Goal: Entertainment & Leisure: Browse casually

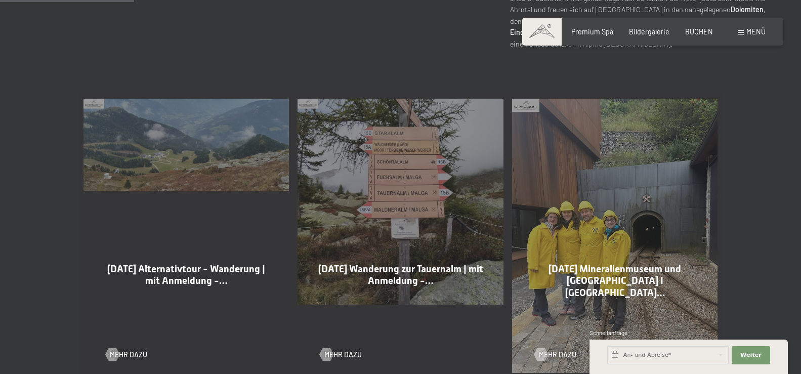
scroll to position [516, 0]
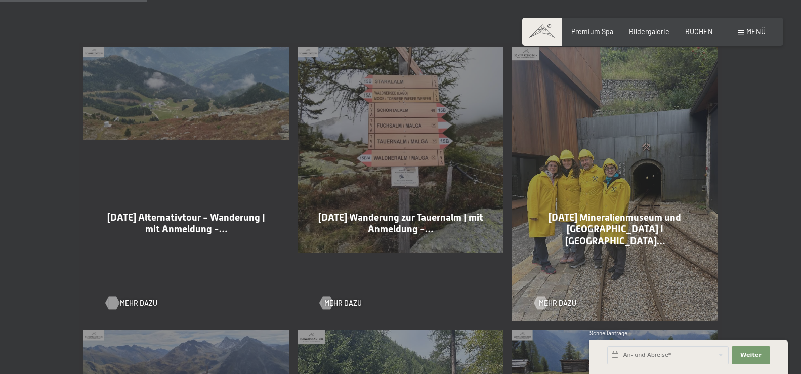
click at [123, 301] on span "Mehr dazu" at bounding box center [138, 303] width 37 height 10
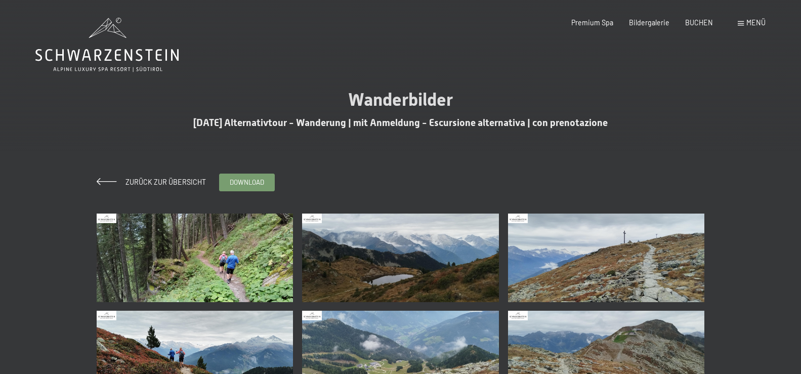
click at [225, 260] on img at bounding box center [195, 257] width 197 height 89
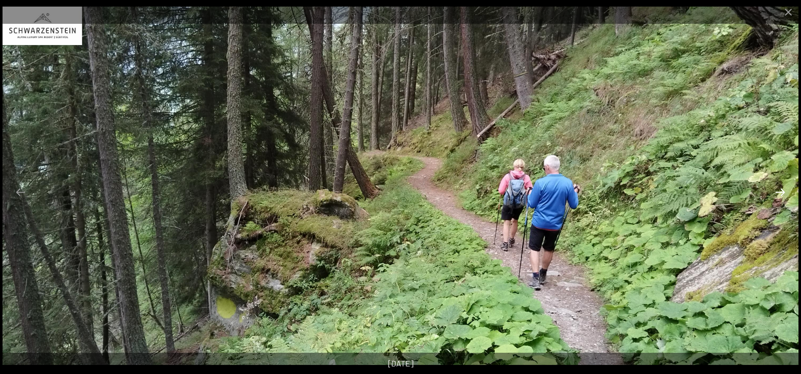
click at [779, 190] on button "Next slide" at bounding box center [779, 192] width 21 height 20
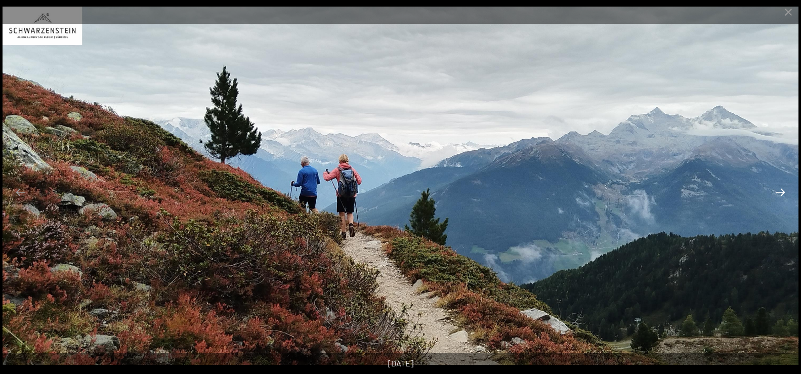
click at [779, 190] on button "Next slide" at bounding box center [779, 192] width 21 height 20
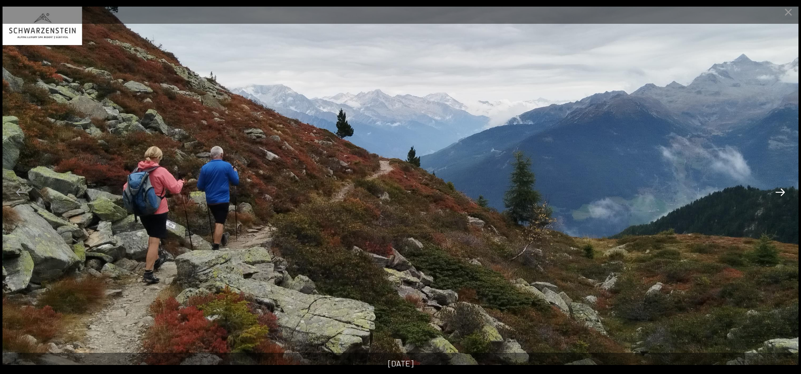
click at [779, 190] on button "Next slide" at bounding box center [779, 192] width 21 height 20
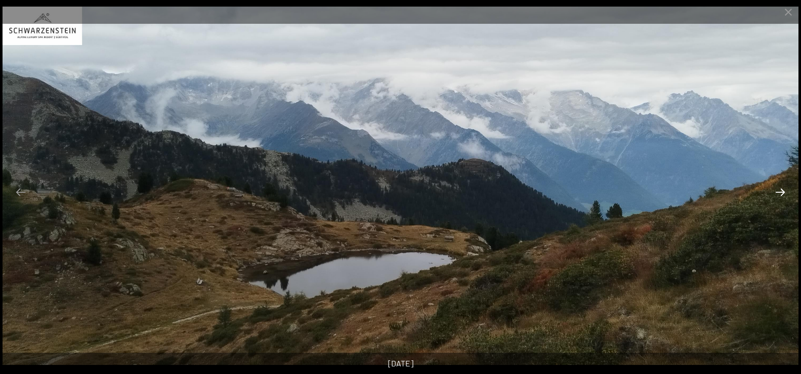
click at [779, 190] on button "Next slide" at bounding box center [779, 192] width 21 height 20
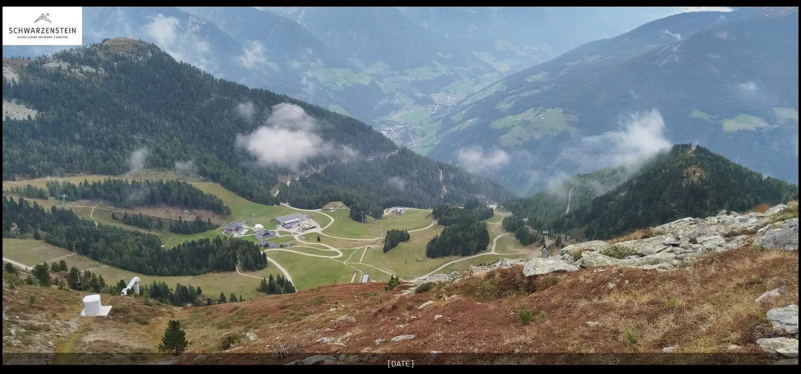
click at [779, 190] on button "Next slide" at bounding box center [784, 192] width 21 height 20
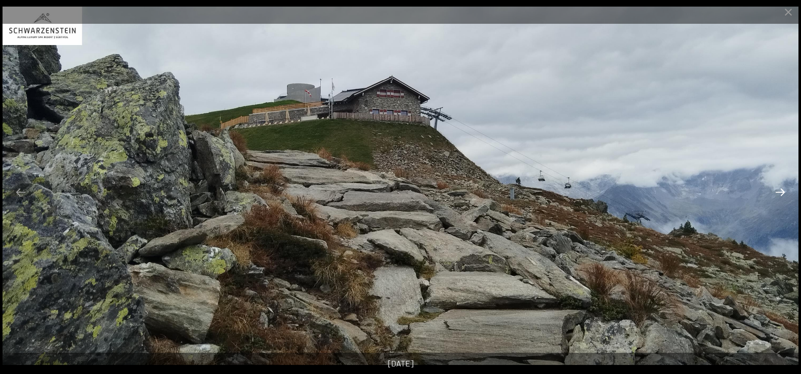
click at [779, 190] on button "Next slide" at bounding box center [779, 192] width 21 height 20
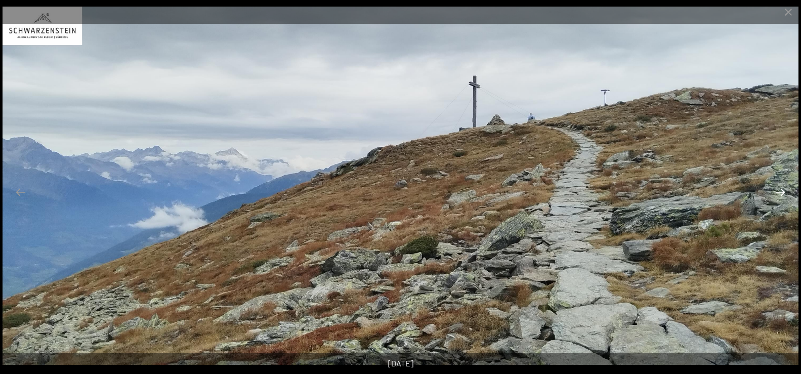
click at [779, 190] on button "Next slide" at bounding box center [779, 192] width 21 height 20
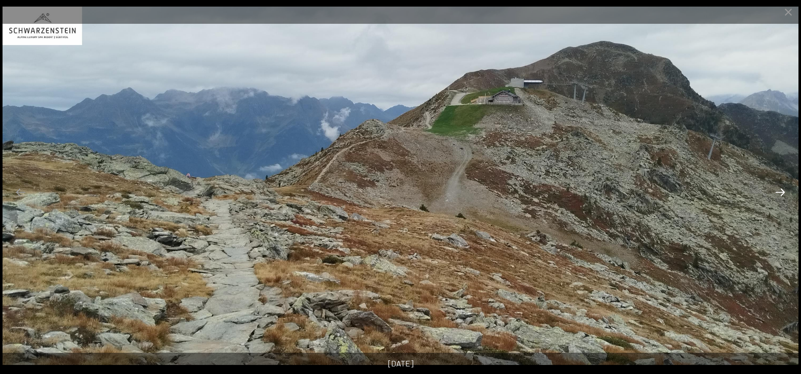
click at [773, 190] on button "Next slide" at bounding box center [779, 192] width 21 height 20
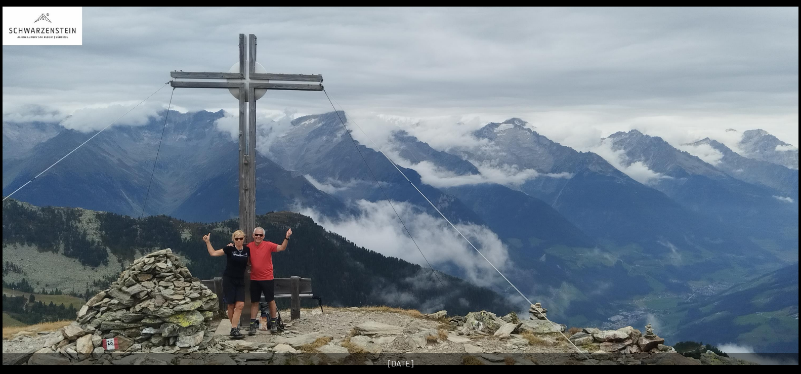
click at [773, 190] on img at bounding box center [401, 186] width 796 height 358
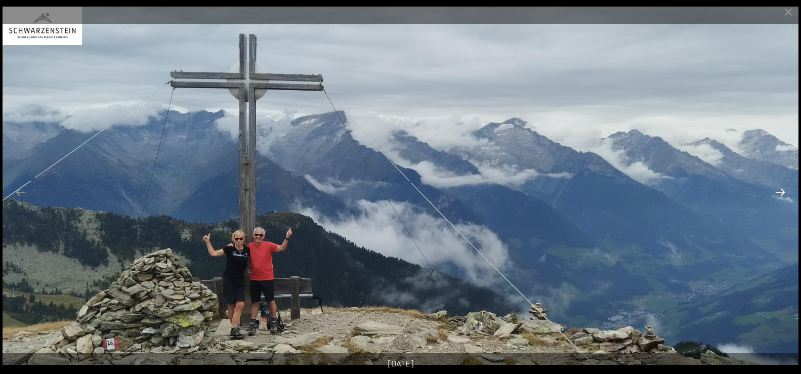
click at [780, 193] on button "Next slide" at bounding box center [779, 192] width 21 height 20
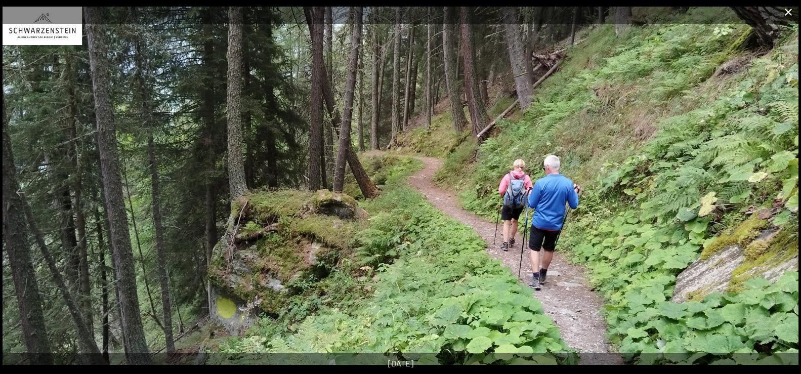
click at [785, 17] on button "Close gallery" at bounding box center [787, 12] width 25 height 24
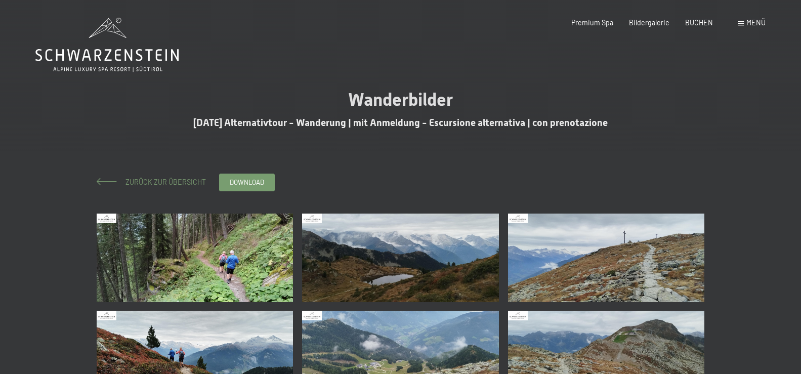
click at [148, 181] on span "Zurück zur Übersicht" at bounding box center [162, 182] width 88 height 9
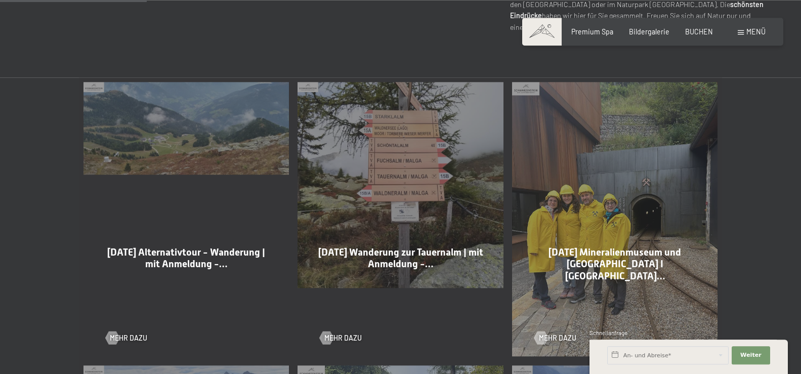
scroll to position [464, 0]
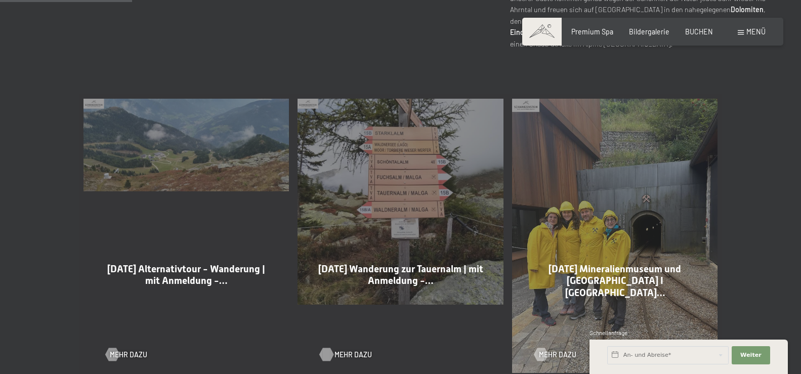
click at [348, 353] on span "Mehr dazu" at bounding box center [352, 355] width 37 height 10
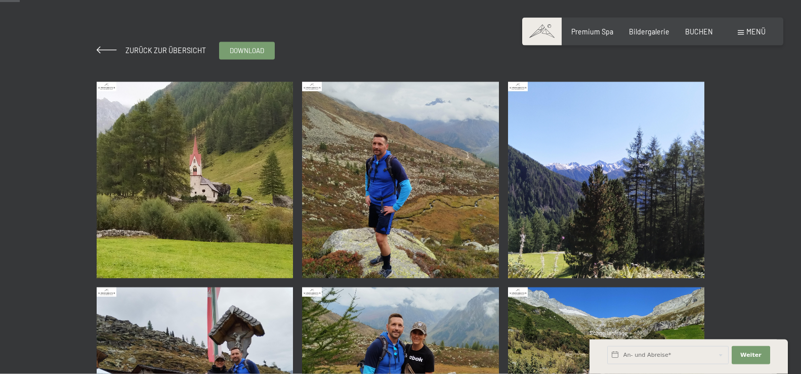
scroll to position [103, 0]
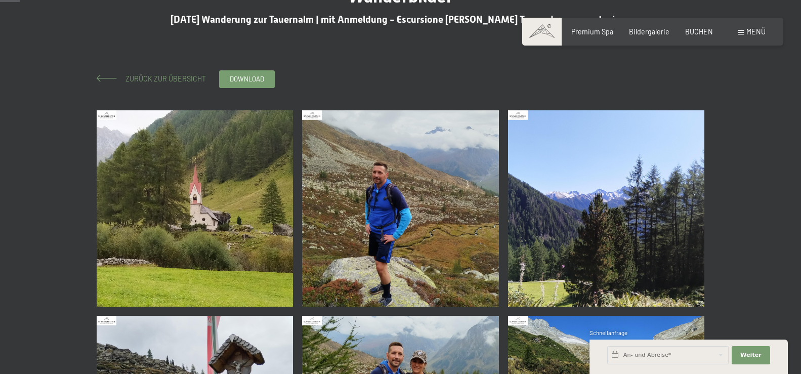
click at [161, 79] on span "Zurück zur Übersicht" at bounding box center [162, 78] width 88 height 9
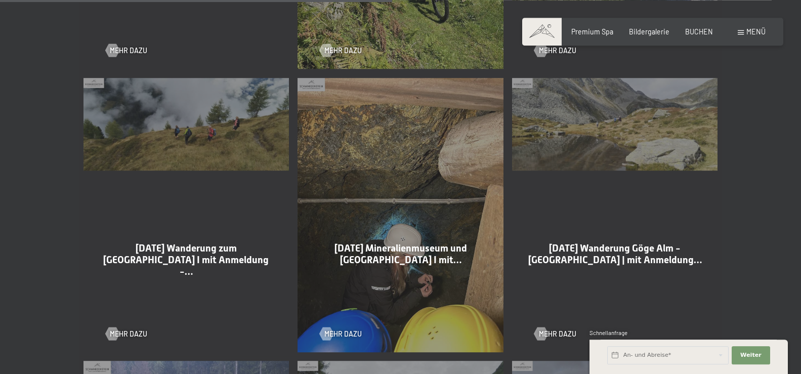
scroll to position [1393, 0]
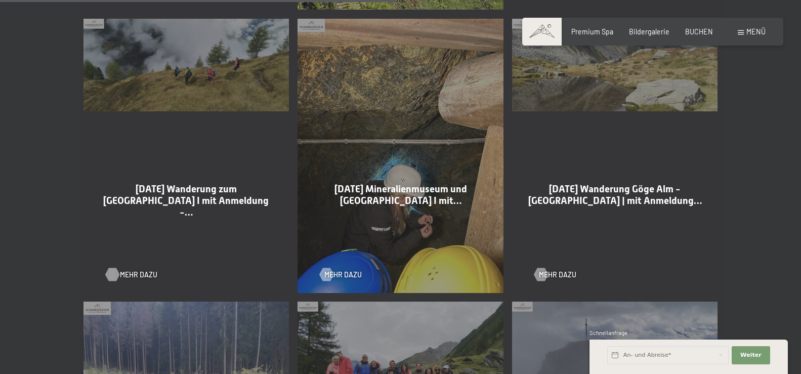
click at [122, 275] on span "Mehr dazu" at bounding box center [138, 275] width 37 height 10
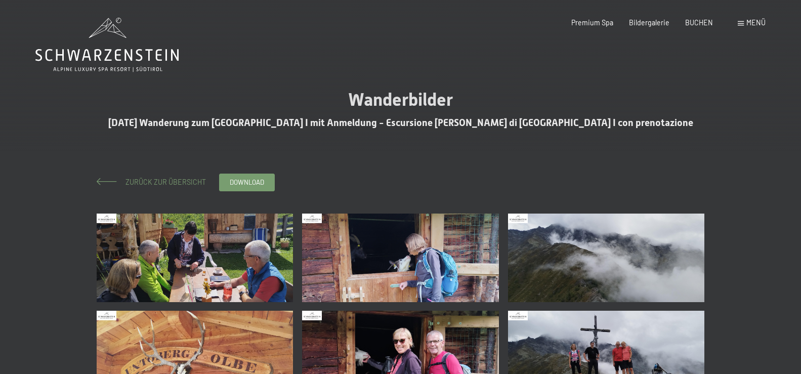
click at [165, 182] on span "Zurück zur Übersicht" at bounding box center [162, 182] width 88 height 9
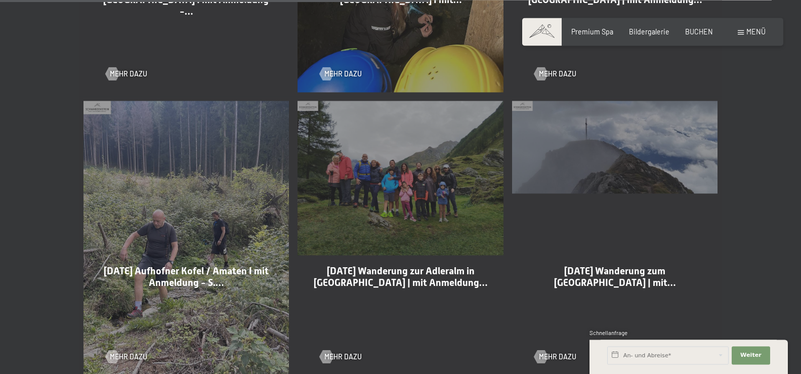
scroll to position [1599, 0]
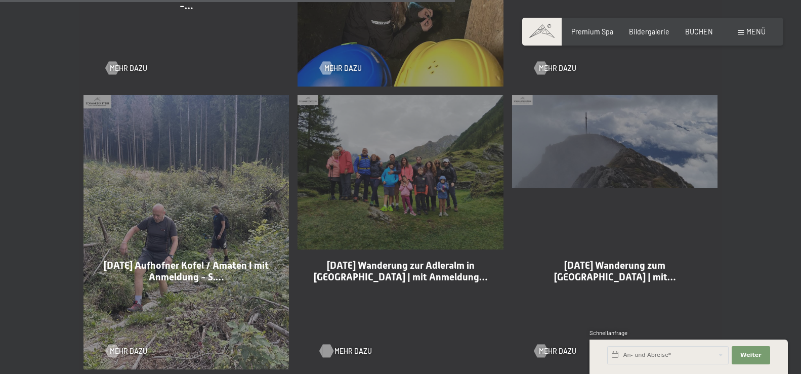
click at [352, 348] on span "Mehr dazu" at bounding box center [352, 351] width 37 height 10
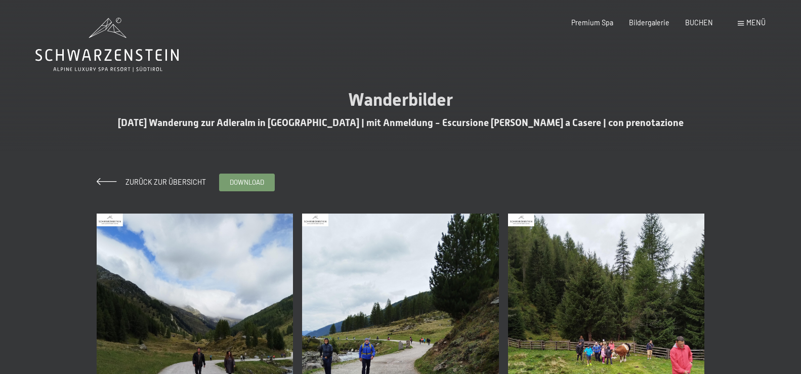
click at [248, 286] on img at bounding box center [195, 344] width 197 height 262
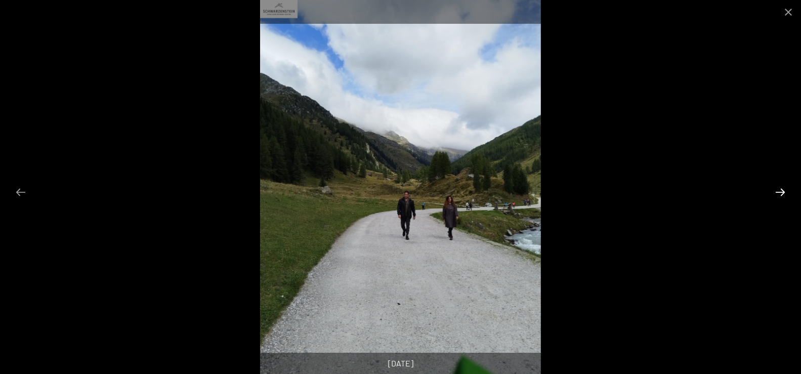
click at [772, 191] on button "Next slide" at bounding box center [779, 192] width 21 height 20
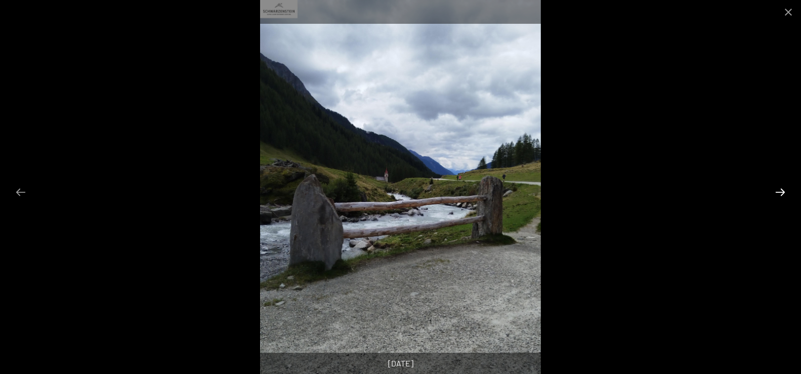
click at [779, 190] on button "Next slide" at bounding box center [779, 192] width 21 height 20
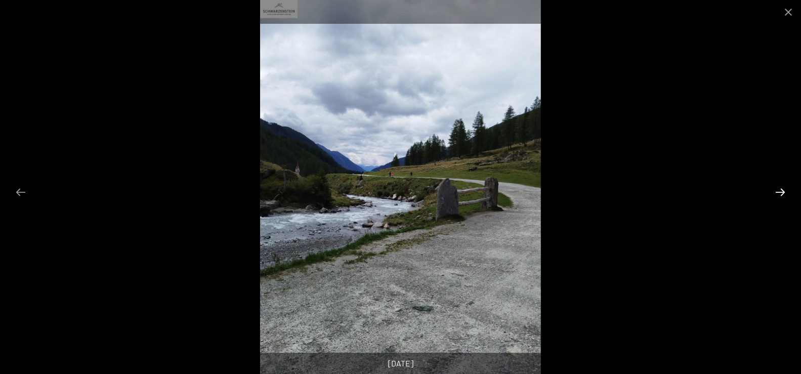
click at [779, 190] on button "Next slide" at bounding box center [779, 192] width 21 height 20
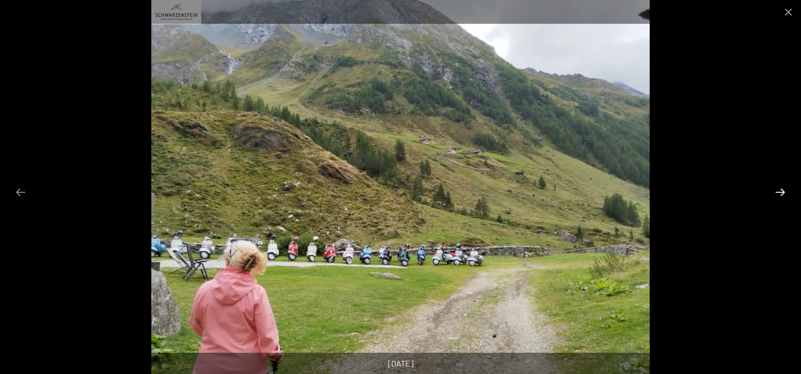
click at [780, 189] on button "Next slide" at bounding box center [779, 192] width 21 height 20
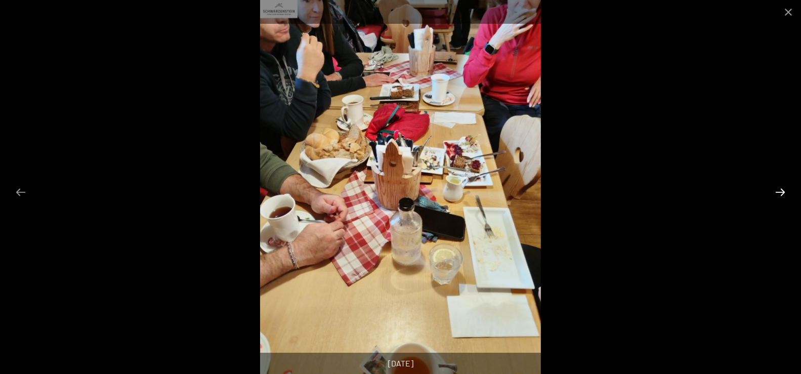
click at [780, 189] on button "Next slide" at bounding box center [779, 192] width 21 height 20
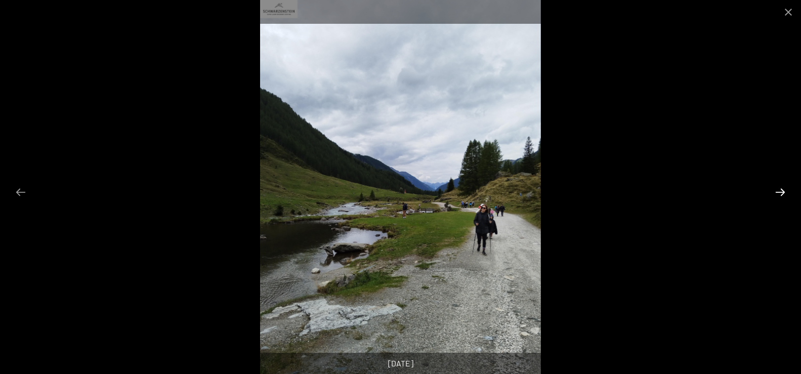
click at [780, 189] on button "Next slide" at bounding box center [779, 192] width 21 height 20
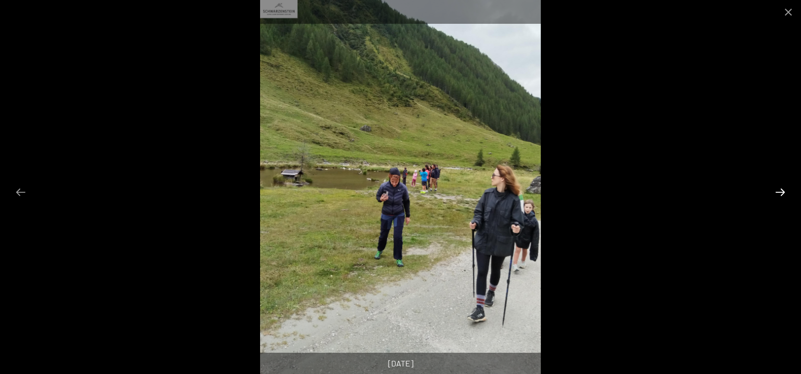
click at [780, 189] on button "Next slide" at bounding box center [779, 192] width 21 height 20
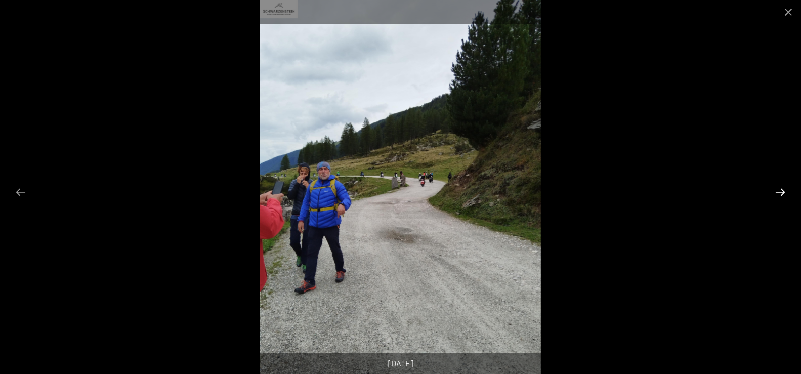
click at [780, 189] on button "Next slide" at bounding box center [779, 192] width 21 height 20
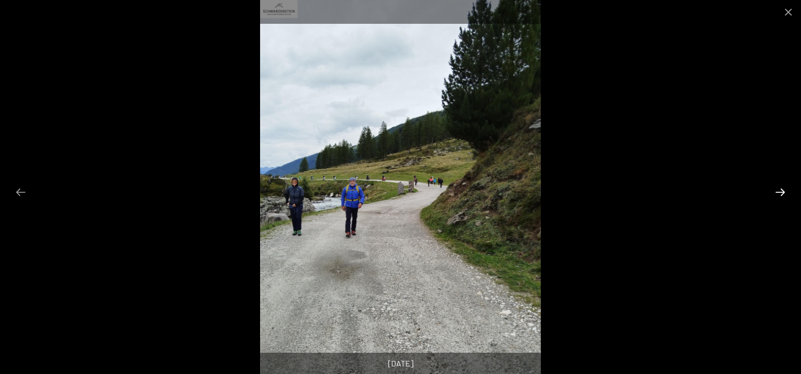
click at [780, 189] on button "Next slide" at bounding box center [779, 192] width 21 height 20
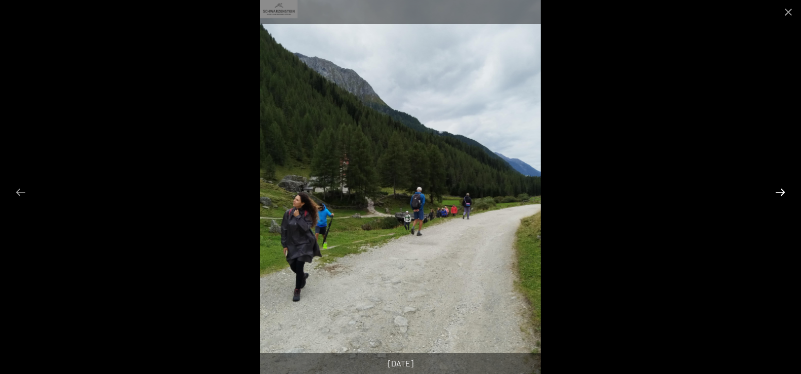
click at [780, 189] on button "Next slide" at bounding box center [779, 192] width 21 height 20
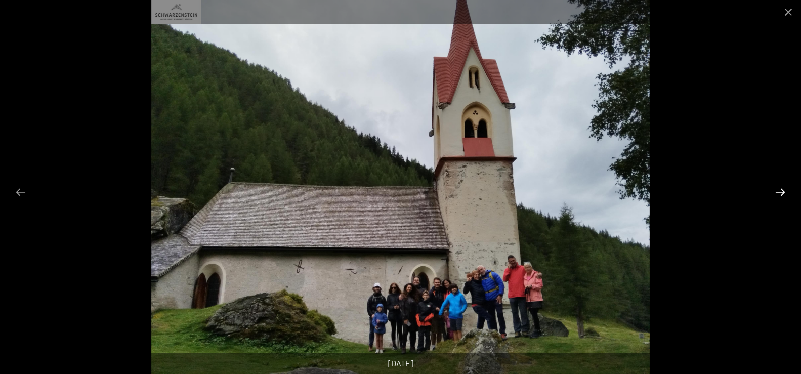
click at [779, 189] on button "Next slide" at bounding box center [779, 192] width 21 height 20
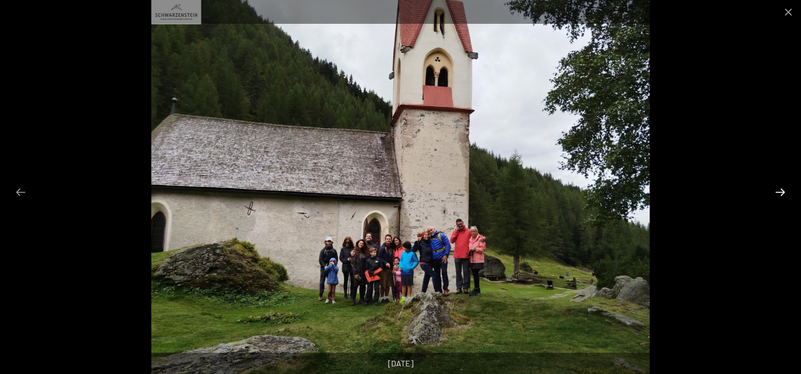
click at [779, 189] on button "Next slide" at bounding box center [779, 192] width 21 height 20
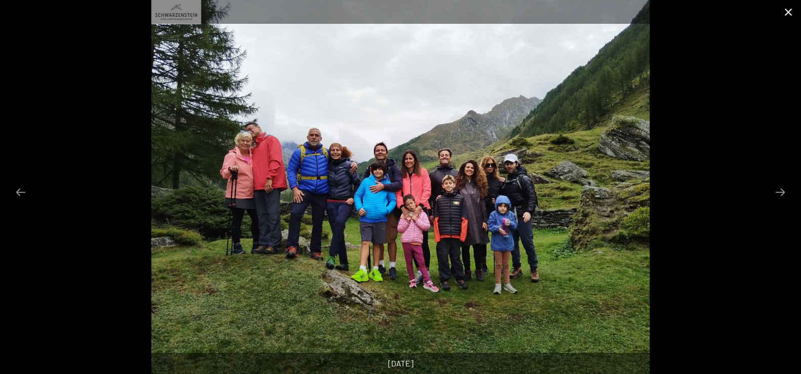
click at [789, 10] on button "Close gallery" at bounding box center [787, 12] width 25 height 24
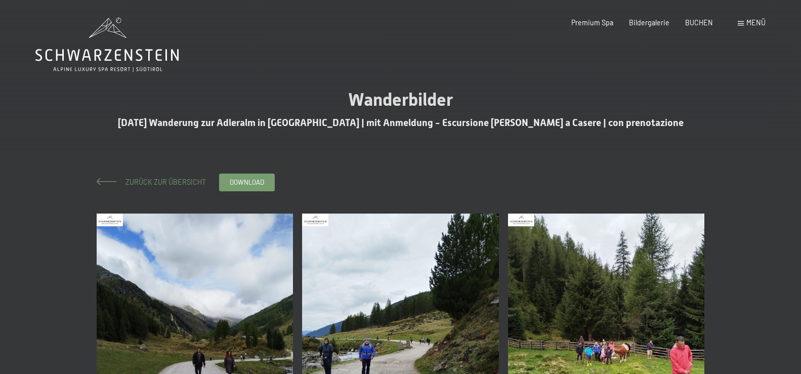
click at [186, 181] on span "Zurück zur Übersicht" at bounding box center [162, 182] width 88 height 9
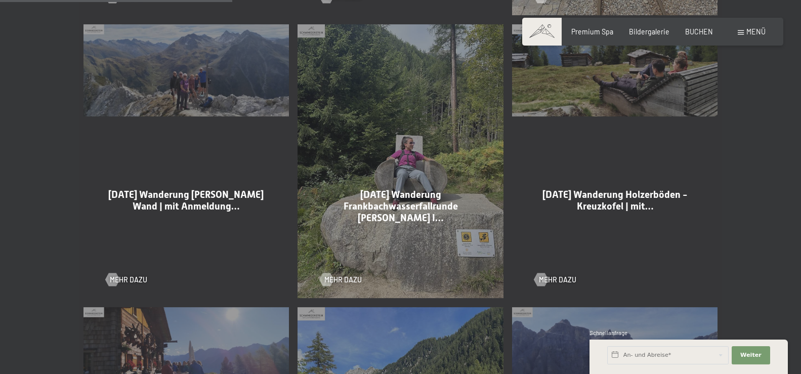
scroll to position [826, 0]
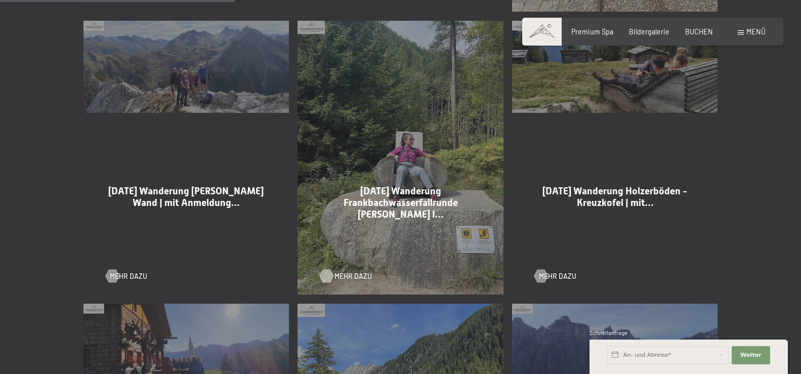
click at [345, 275] on span "Mehr dazu" at bounding box center [352, 276] width 37 height 10
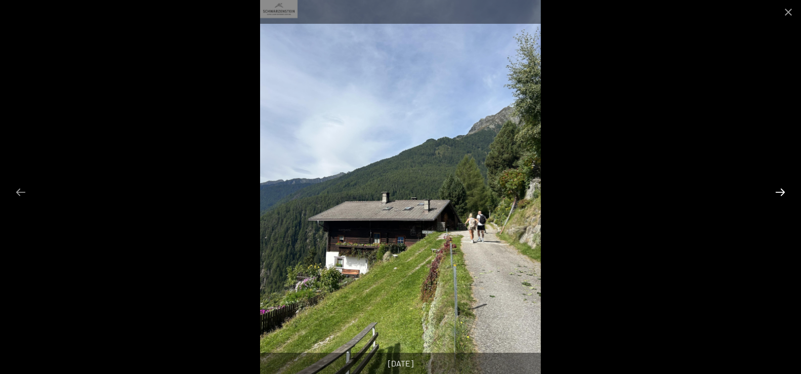
drag, startPoint x: 0, startPoint y: 0, endPoint x: 781, endPoint y: 190, distance: 803.7
click at [779, 189] on button "Next slide" at bounding box center [779, 192] width 21 height 20
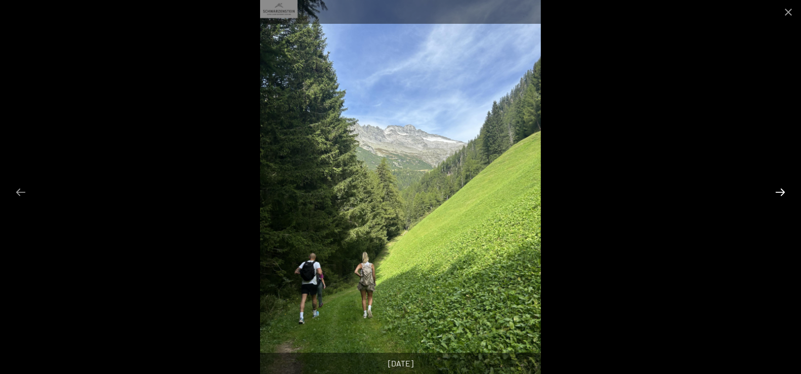
click at [781, 190] on button "Next slide" at bounding box center [779, 192] width 21 height 20
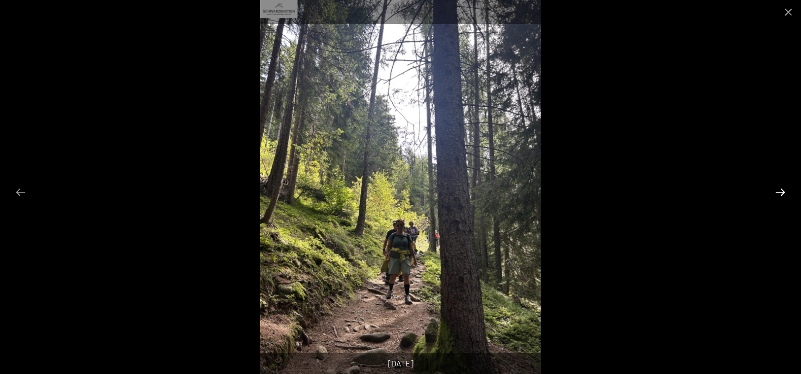
click at [781, 190] on button "Next slide" at bounding box center [779, 192] width 21 height 20
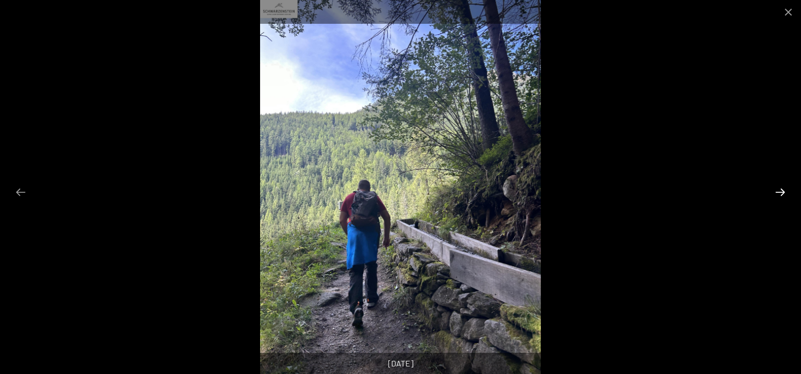
click at [781, 190] on button "Next slide" at bounding box center [779, 192] width 21 height 20
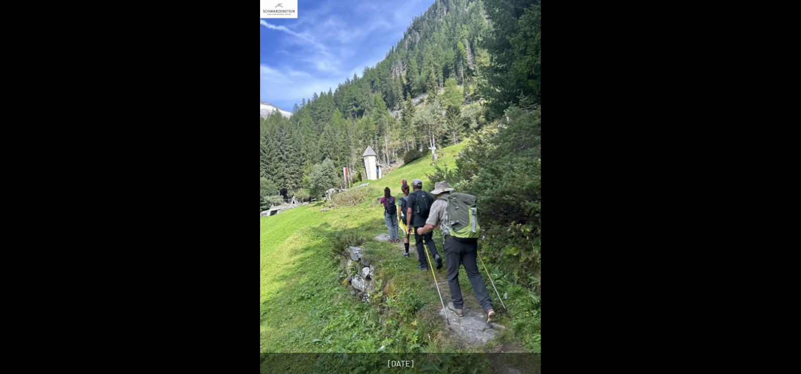
click at [781, 190] on button "Next slide" at bounding box center [784, 192] width 21 height 20
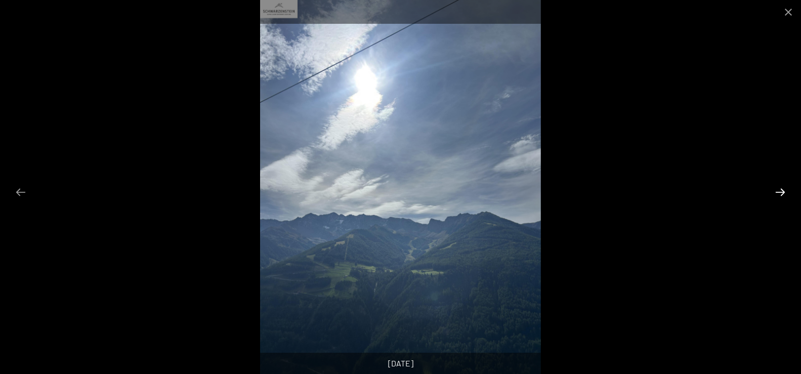
click at [781, 190] on button "Next slide" at bounding box center [779, 192] width 21 height 20
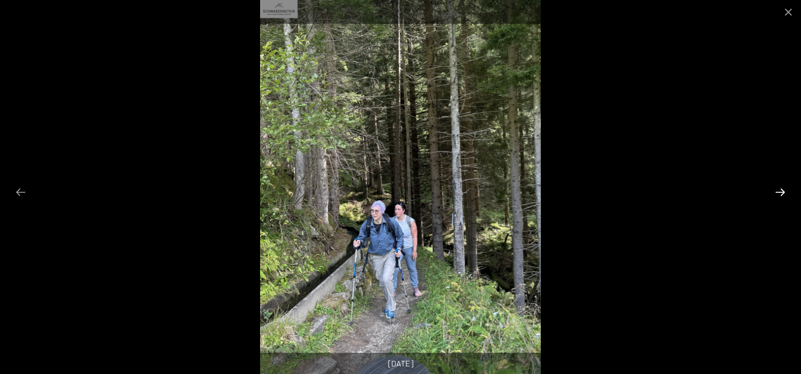
click at [781, 190] on button "Next slide" at bounding box center [779, 192] width 21 height 20
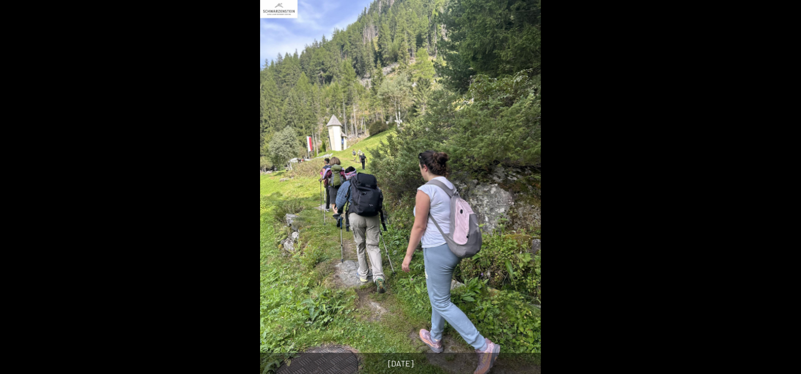
click at [781, 190] on button "Next slide" at bounding box center [784, 192] width 21 height 20
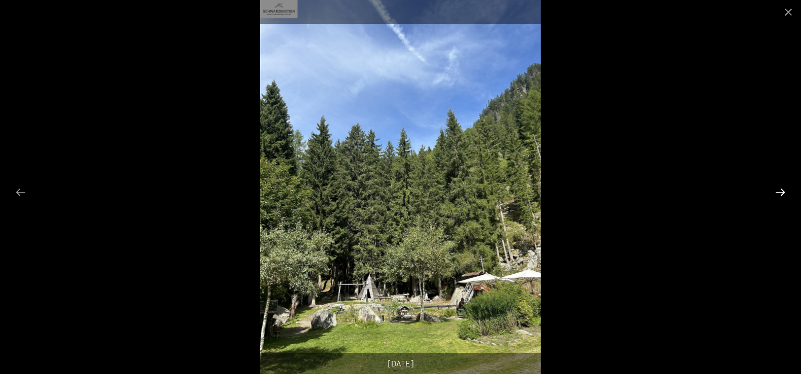
click at [781, 190] on button "Next slide" at bounding box center [779, 192] width 21 height 20
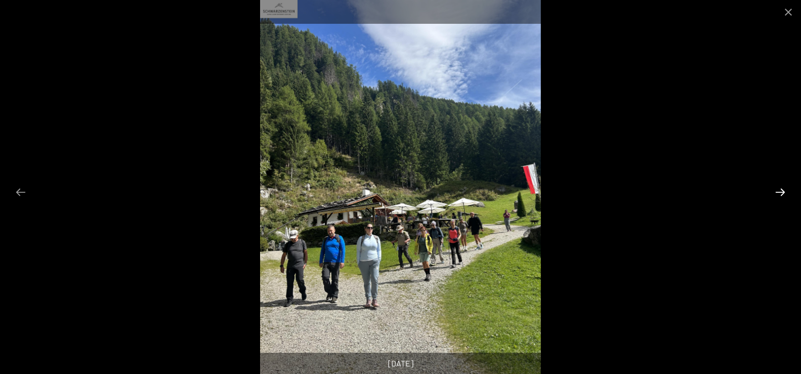
click at [781, 190] on button "Next slide" at bounding box center [779, 192] width 21 height 20
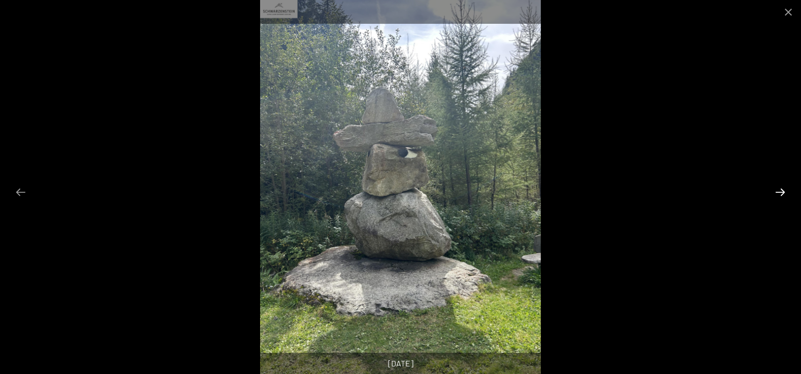
click at [781, 190] on button "Next slide" at bounding box center [779, 192] width 21 height 20
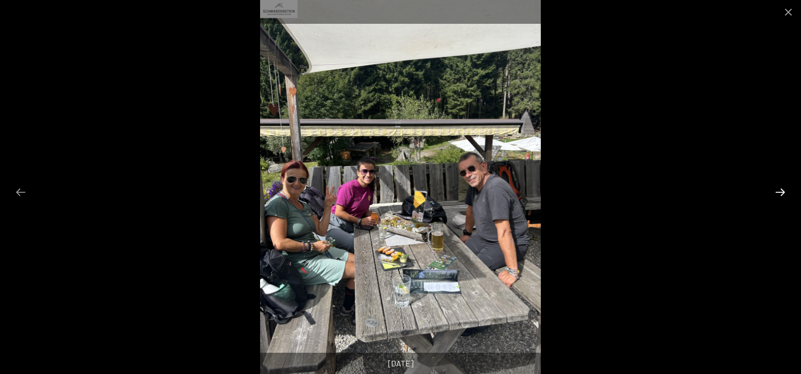
click at [781, 190] on button "Next slide" at bounding box center [779, 192] width 21 height 20
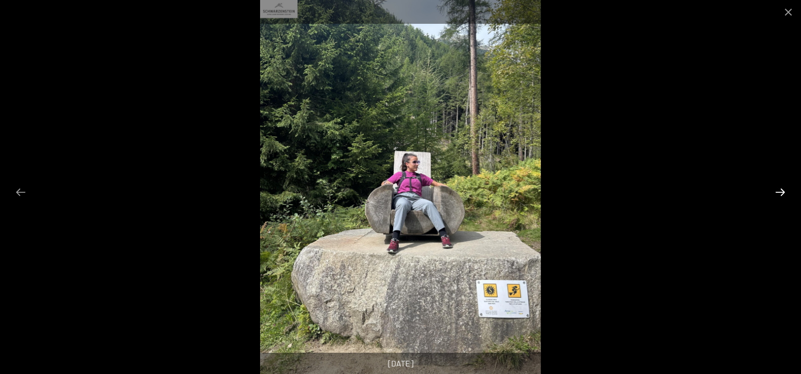
click at [781, 190] on button "Next slide" at bounding box center [779, 192] width 21 height 20
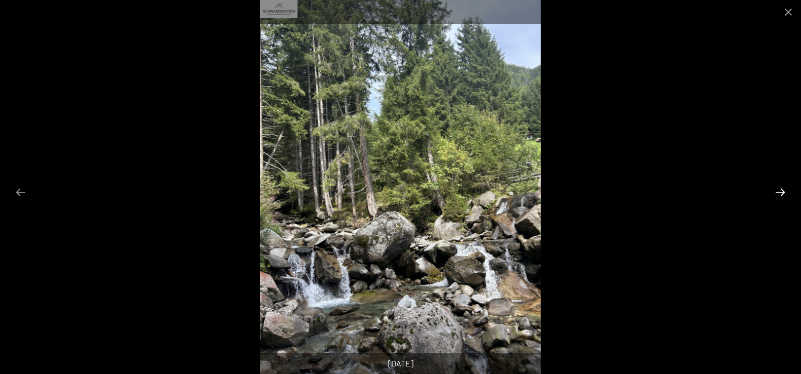
click at [781, 190] on button "Next slide" at bounding box center [779, 192] width 21 height 20
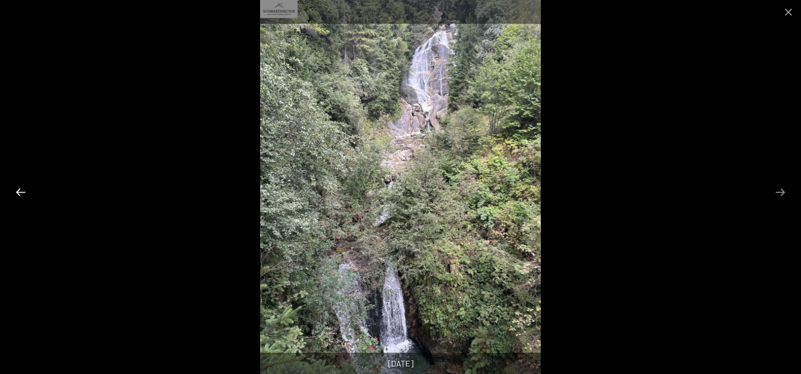
click at [15, 191] on button "Previous slide" at bounding box center [20, 192] width 21 height 20
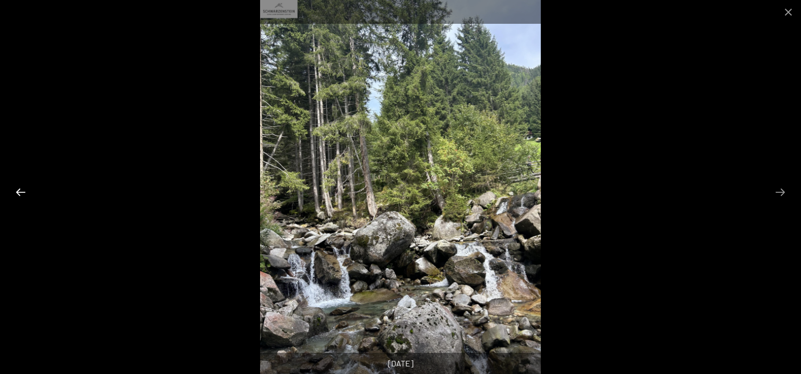
click at [15, 191] on button "Previous slide" at bounding box center [20, 192] width 21 height 20
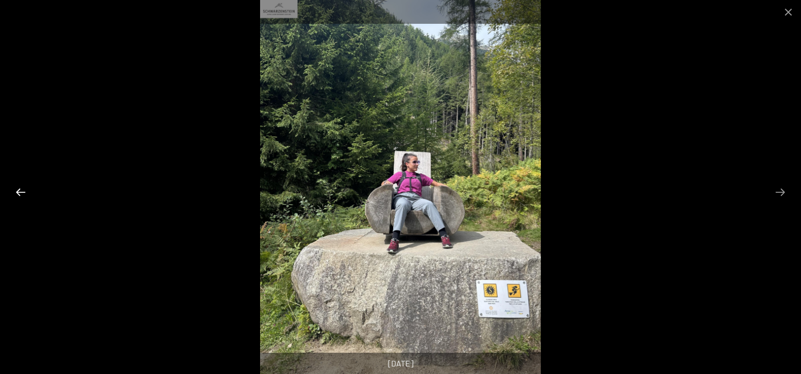
click at [15, 191] on button "Previous slide" at bounding box center [20, 192] width 21 height 20
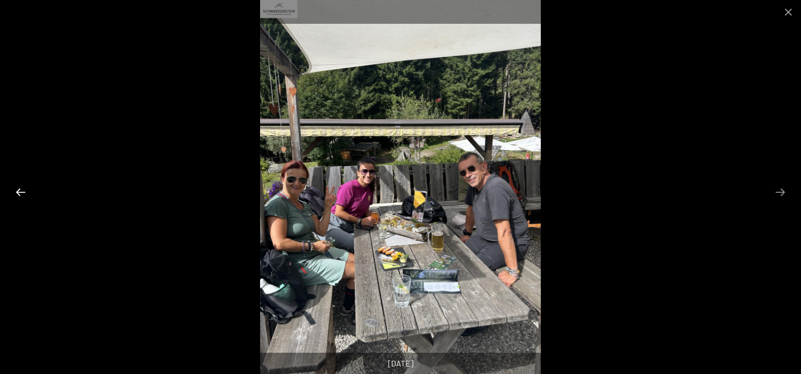
click at [15, 191] on button "Previous slide" at bounding box center [20, 192] width 21 height 20
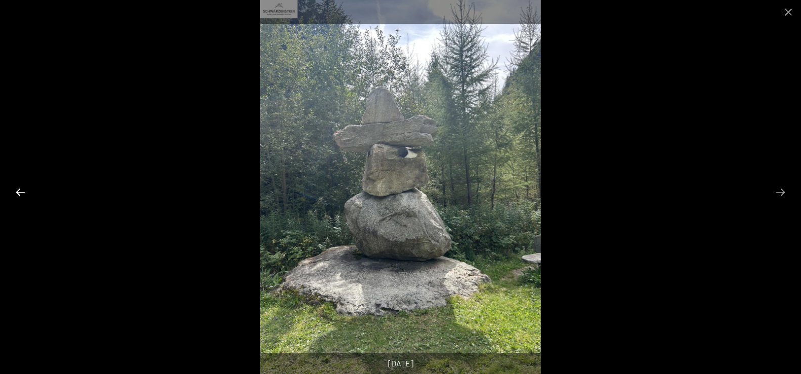
click at [15, 191] on button "Previous slide" at bounding box center [20, 192] width 21 height 20
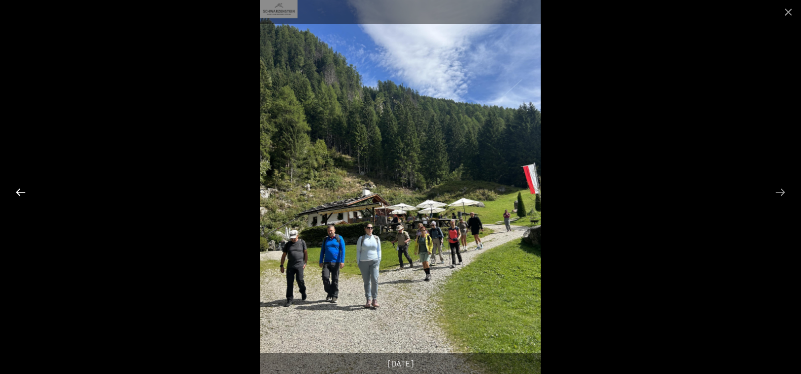
click at [15, 191] on button "Previous slide" at bounding box center [20, 192] width 21 height 20
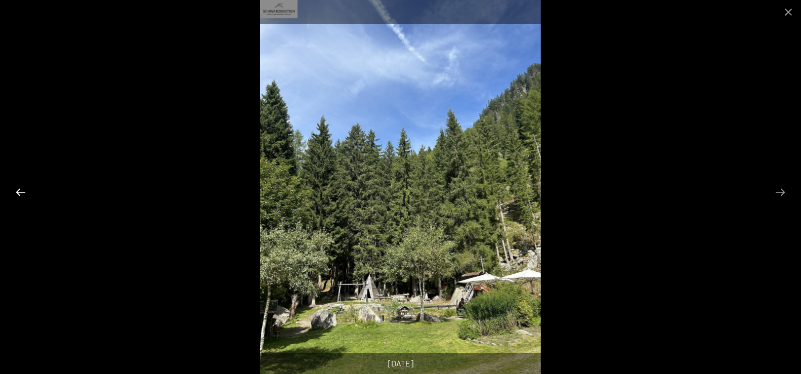
click at [15, 191] on button "Previous slide" at bounding box center [20, 192] width 21 height 20
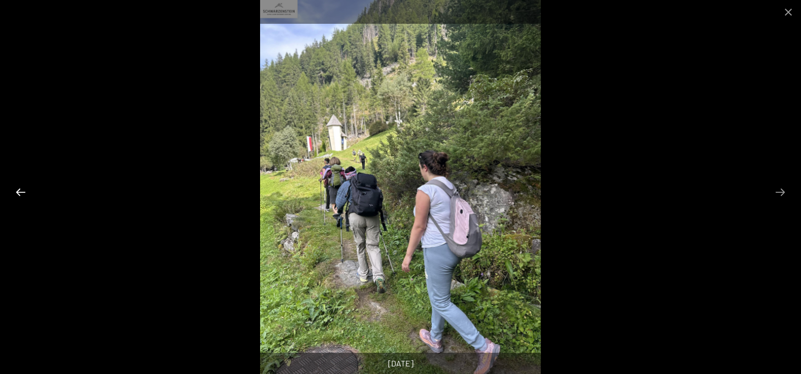
click at [15, 191] on button "Previous slide" at bounding box center [20, 192] width 21 height 20
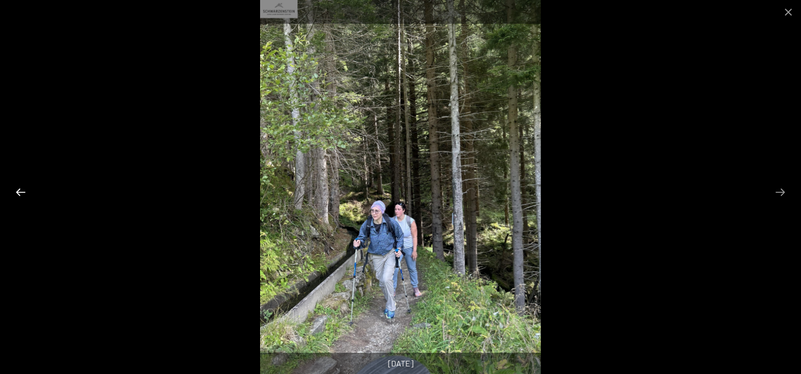
click at [15, 191] on button "Previous slide" at bounding box center [20, 192] width 21 height 20
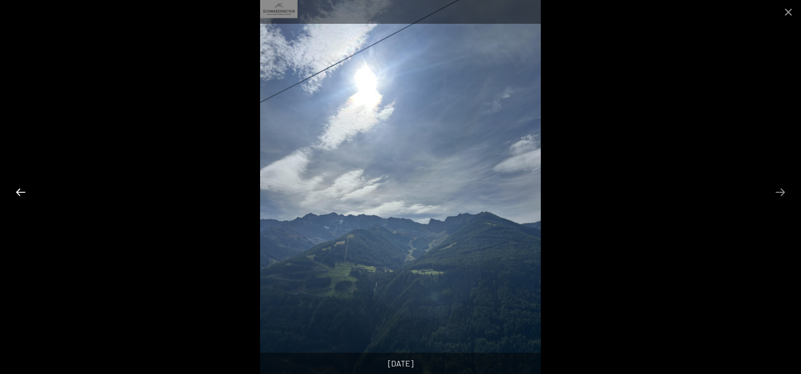
click at [15, 191] on button "Previous slide" at bounding box center [20, 192] width 21 height 20
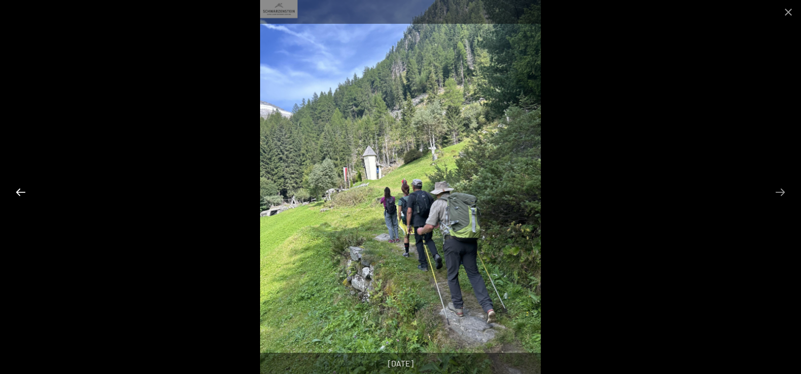
click at [15, 191] on button "Previous slide" at bounding box center [20, 192] width 21 height 20
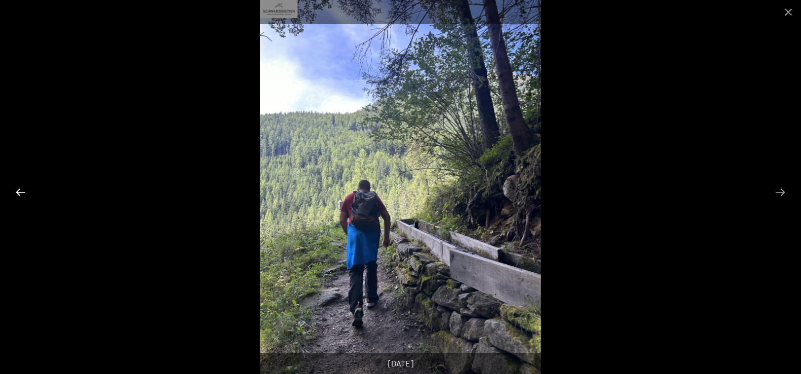
click at [15, 191] on button "Previous slide" at bounding box center [20, 192] width 21 height 20
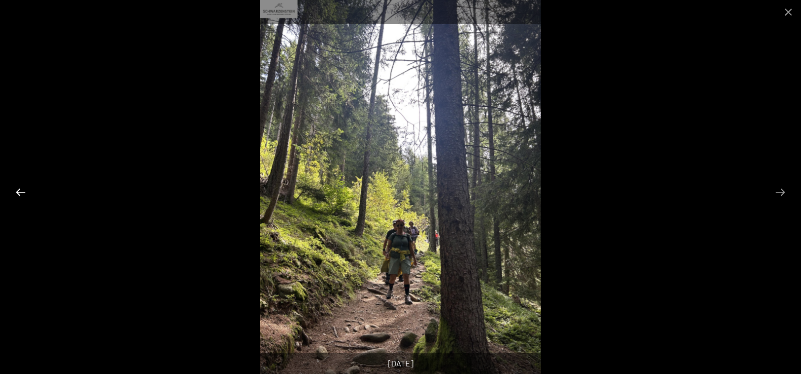
click at [15, 191] on button "Previous slide" at bounding box center [20, 192] width 21 height 20
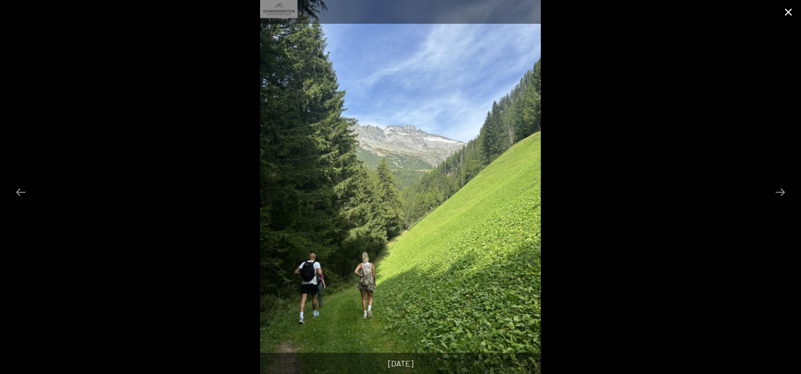
click at [785, 11] on button "Close gallery" at bounding box center [787, 12] width 25 height 24
